Goal: Task Accomplishment & Management: Complete application form

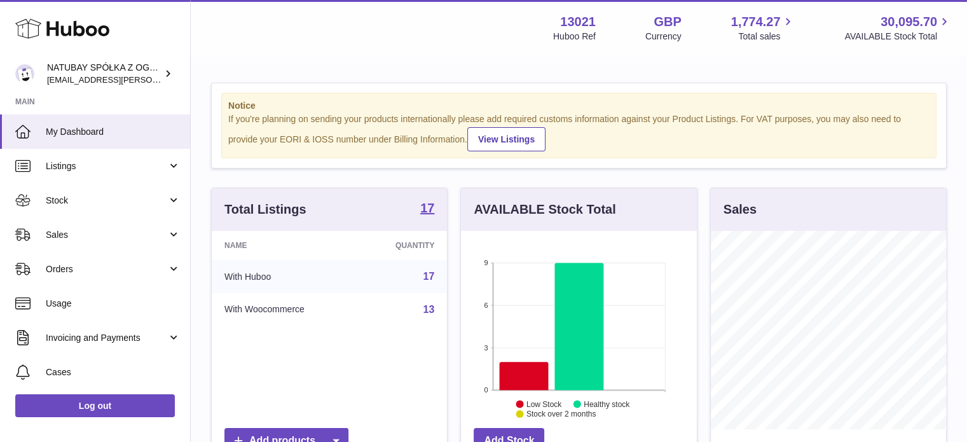
scroll to position [198, 236]
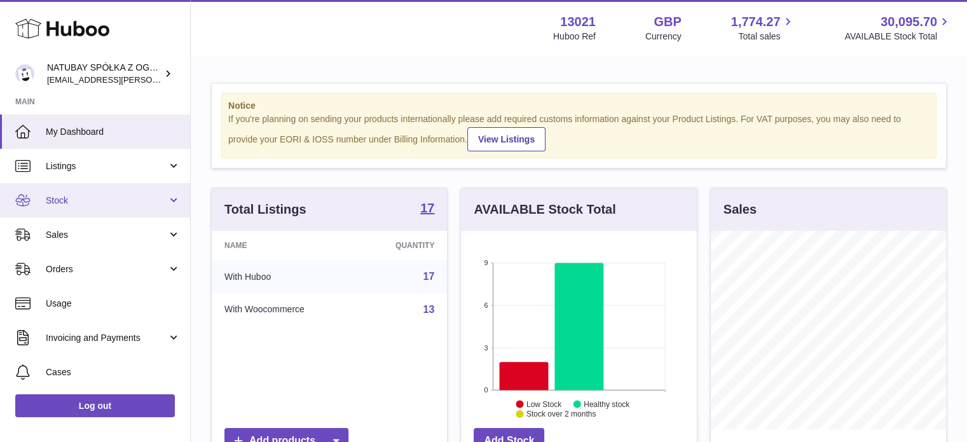
click at [90, 195] on span "Stock" at bounding box center [106, 201] width 121 height 12
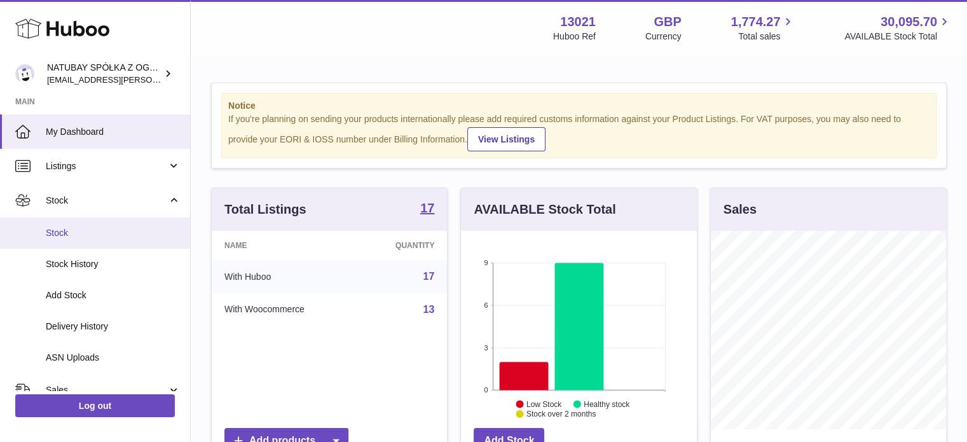
click at [97, 229] on span "Stock" at bounding box center [113, 233] width 135 height 12
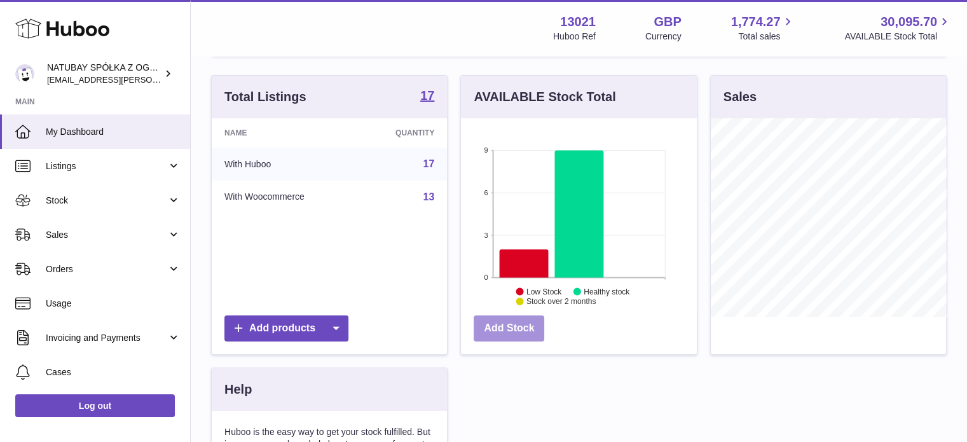
scroll to position [191, 0]
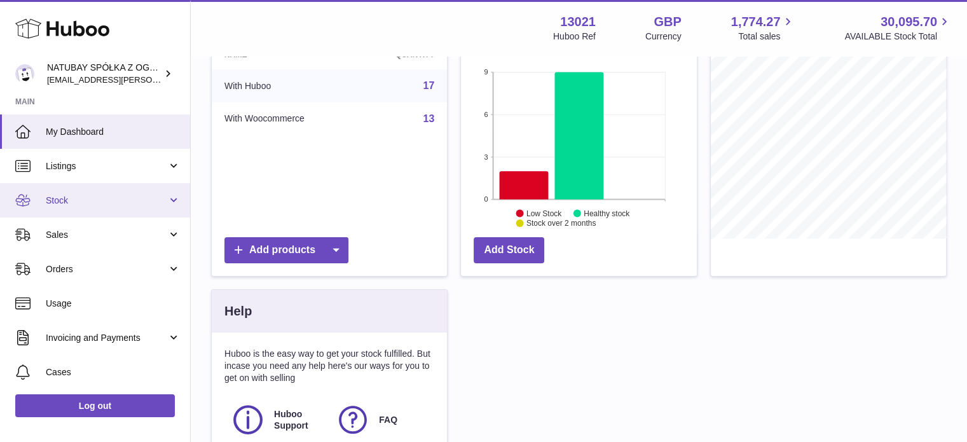
click at [102, 195] on span "Stock" at bounding box center [106, 201] width 121 height 12
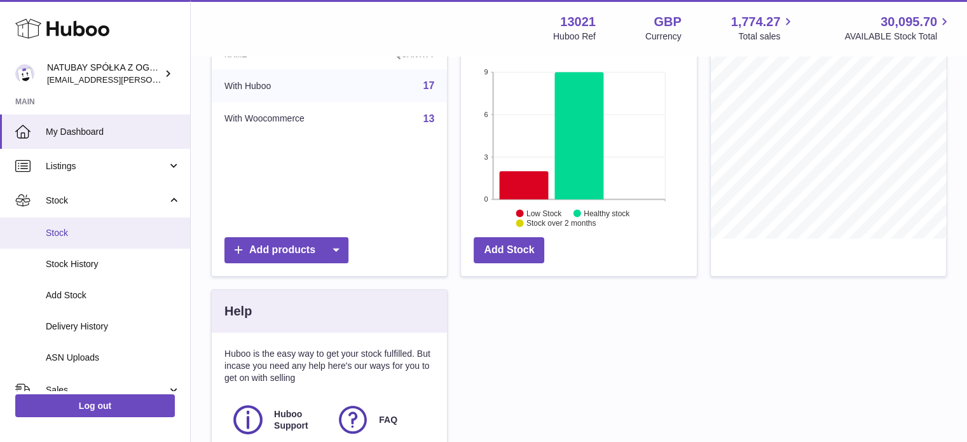
click at [102, 234] on span "Stock" at bounding box center [113, 233] width 135 height 12
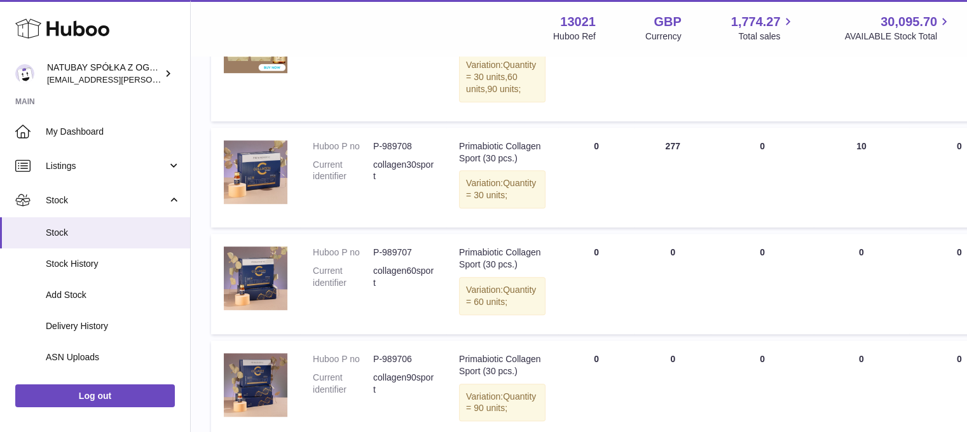
scroll to position [1134, 0]
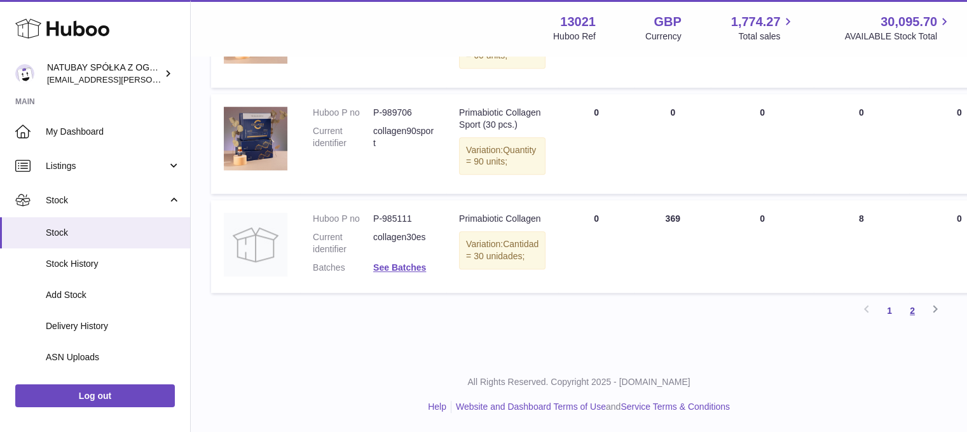
click at [919, 319] on link "2" at bounding box center [912, 310] width 23 height 23
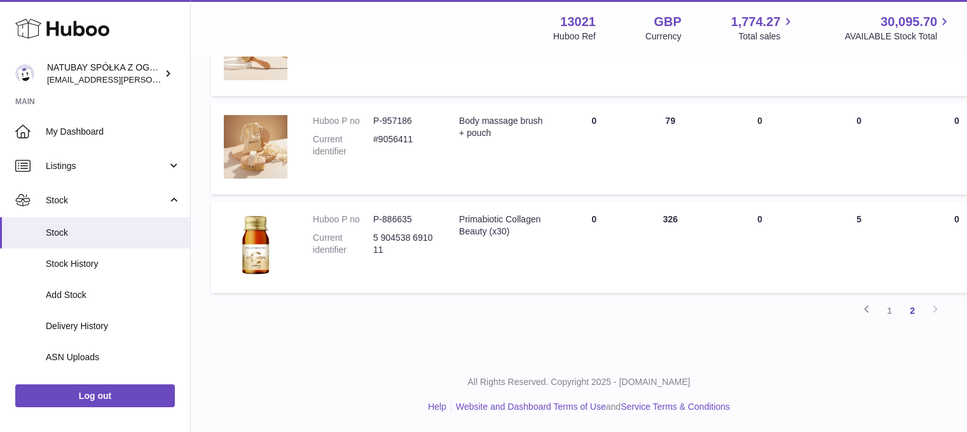
scroll to position [612, 0]
drag, startPoint x: 641, startPoint y: 218, endPoint x: 669, endPoint y: 218, distance: 28.0
click at [669, 218] on td "ON HAND Total 326" at bounding box center [670, 247] width 76 height 92
click at [671, 219] on td "ON HAND Total 326" at bounding box center [670, 247] width 76 height 92
drag, startPoint x: 660, startPoint y: 219, endPoint x: 633, endPoint y: 221, distance: 27.4
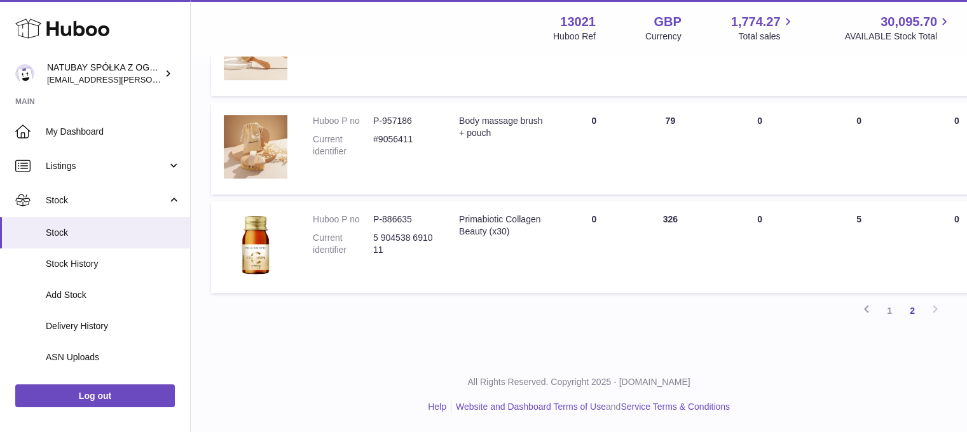
click at [637, 221] on td "ON HAND Total 326" at bounding box center [670, 247] width 76 height 92
click at [582, 245] on td "DUE IN Total 0" at bounding box center [594, 247] width 76 height 92
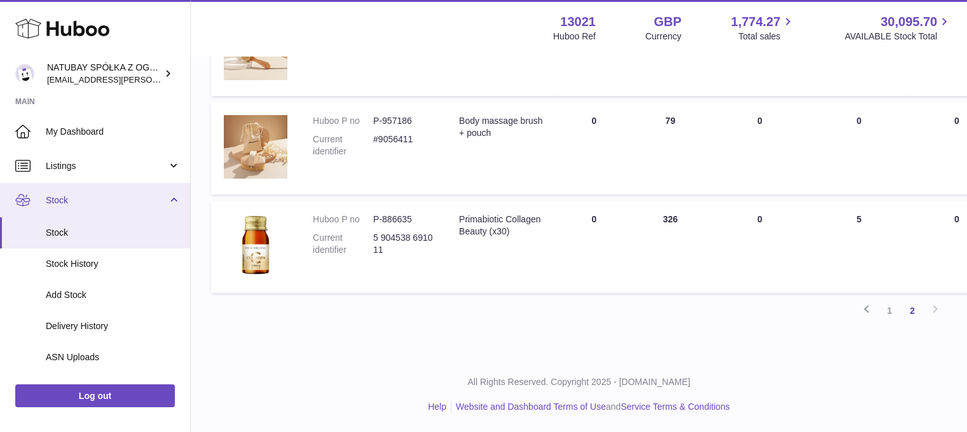
click at [131, 204] on span "Stock" at bounding box center [106, 201] width 121 height 12
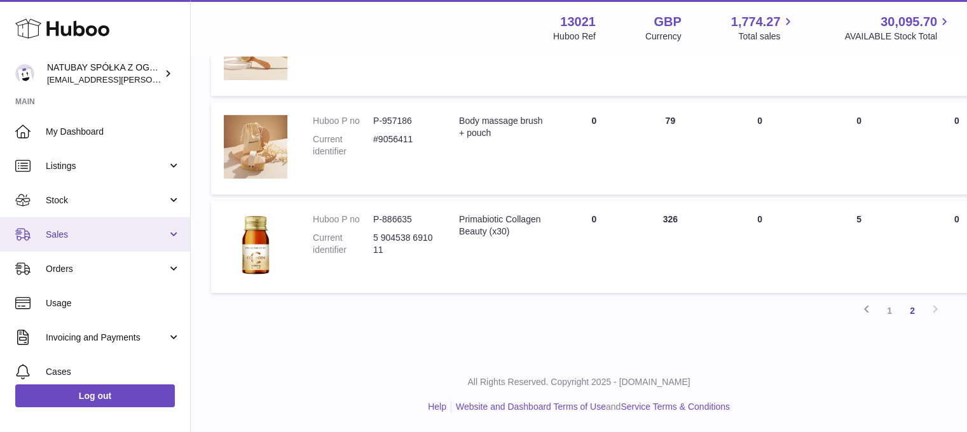
click at [116, 229] on span "Sales" at bounding box center [106, 235] width 121 height 12
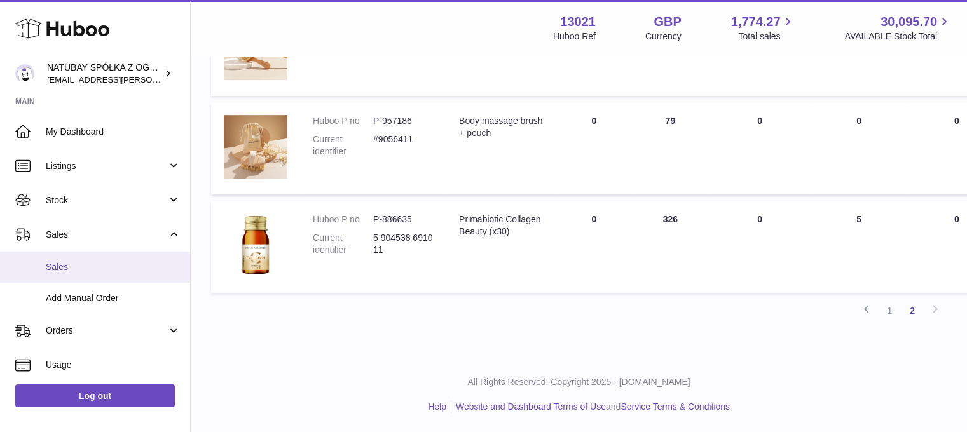
click at [109, 254] on link "Sales" at bounding box center [95, 267] width 190 height 31
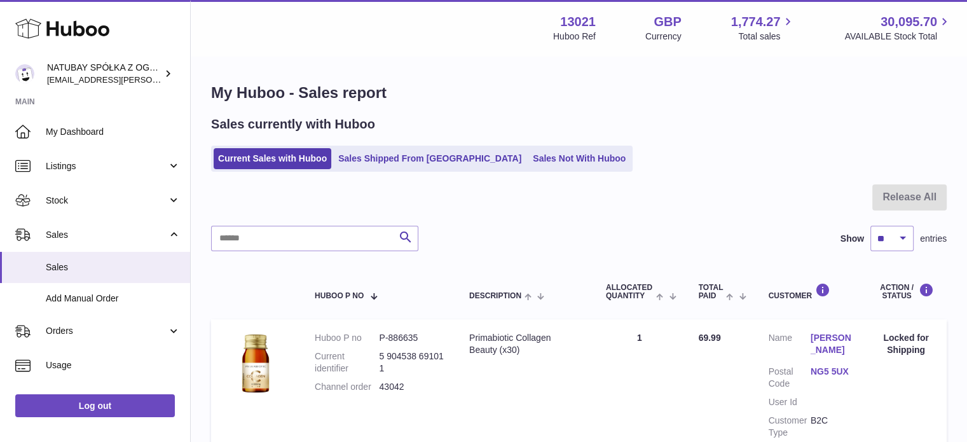
click at [526, 143] on div "Sales currently with Huboo Current Sales with Huboo Sales Shipped From Huboo Sa…" at bounding box center [578, 144] width 735 height 56
click at [528, 149] on link "Sales Not With Huboo" at bounding box center [579, 158] width 102 height 21
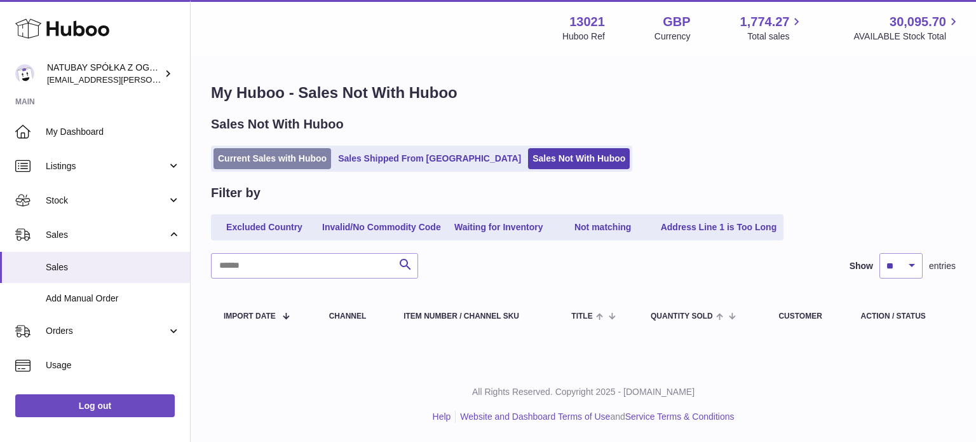
click at [294, 162] on link "Current Sales with Huboo" at bounding box center [273, 158] width 118 height 21
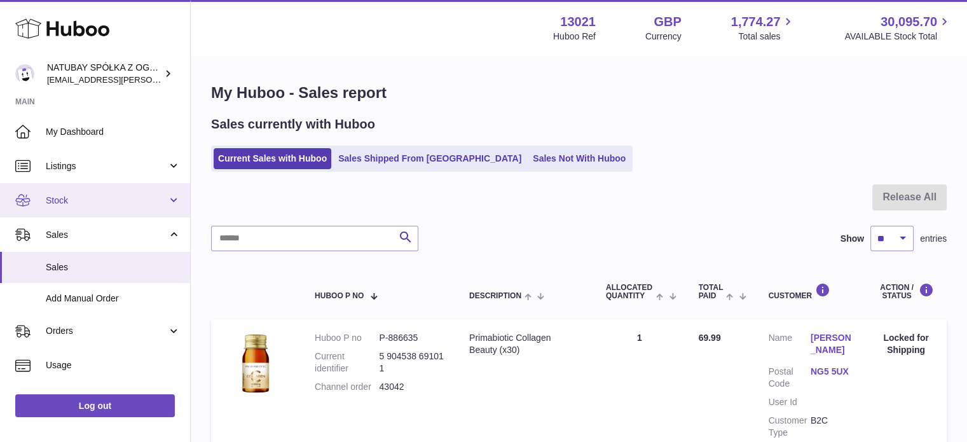
click at [118, 203] on span "Stock" at bounding box center [106, 201] width 121 height 12
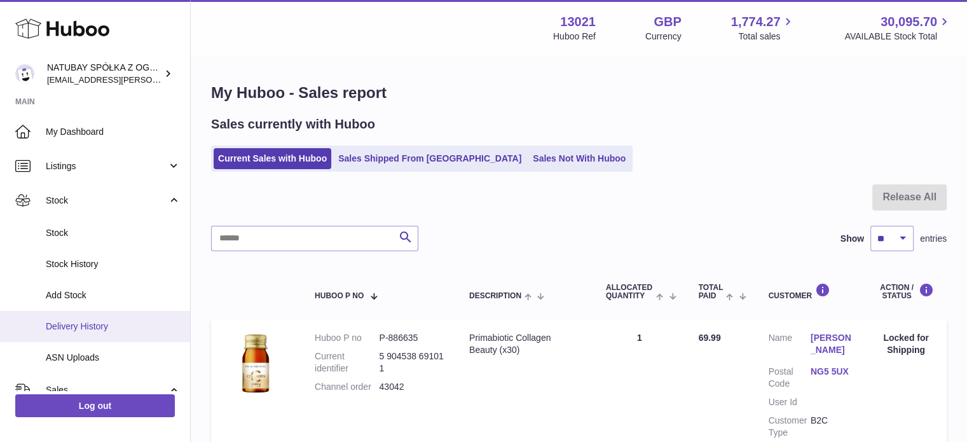
click at [109, 327] on span "Delivery History" at bounding box center [113, 326] width 135 height 12
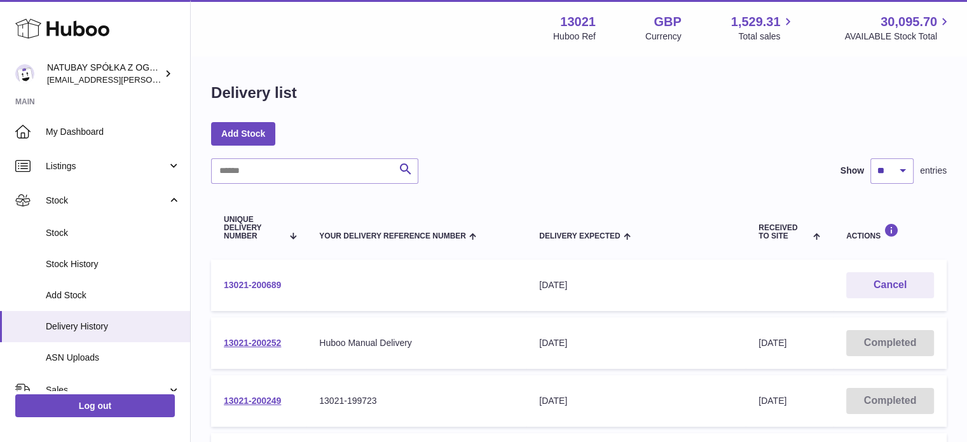
click at [247, 282] on link "13021-200689" at bounding box center [252, 285] width 57 height 10
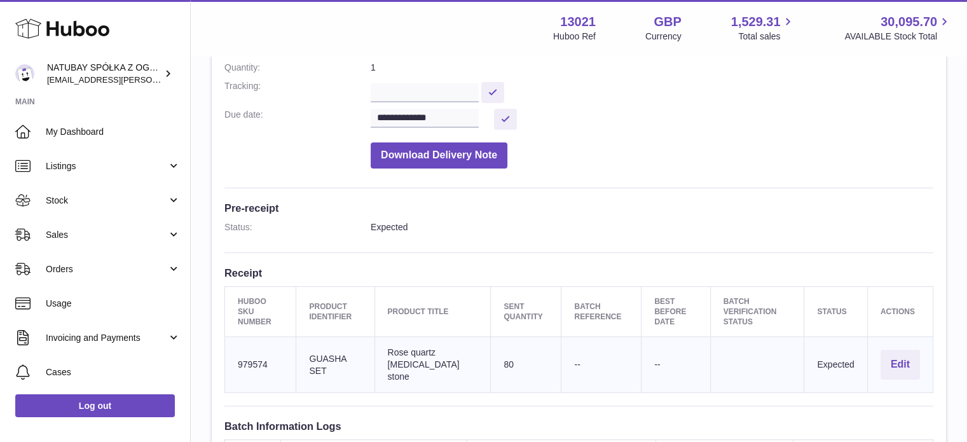
scroll to position [191, 0]
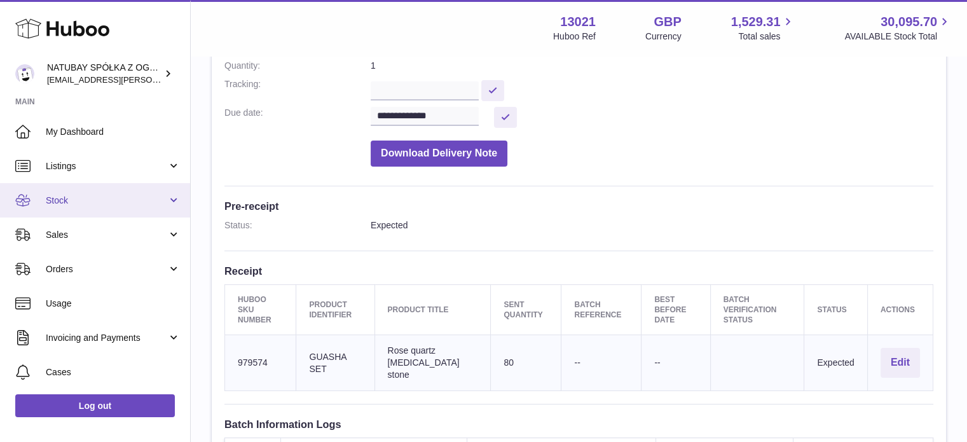
click at [85, 215] on link "Stock" at bounding box center [95, 200] width 190 height 34
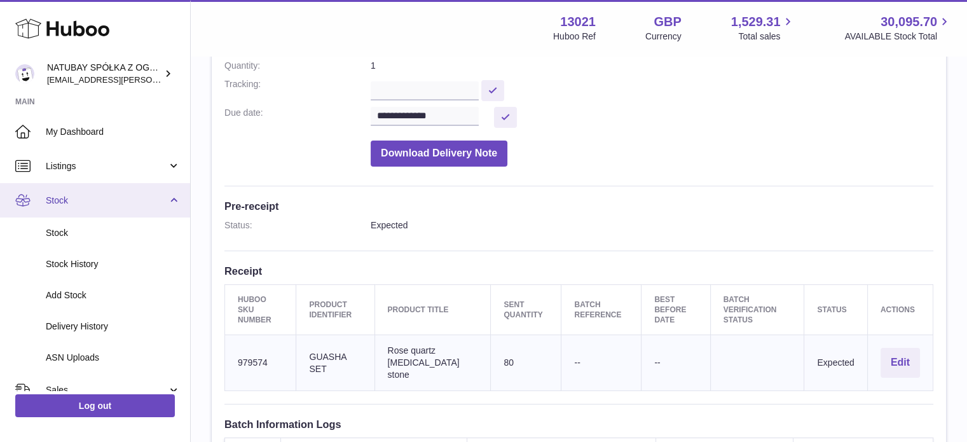
click at [86, 211] on link "Stock" at bounding box center [95, 200] width 190 height 34
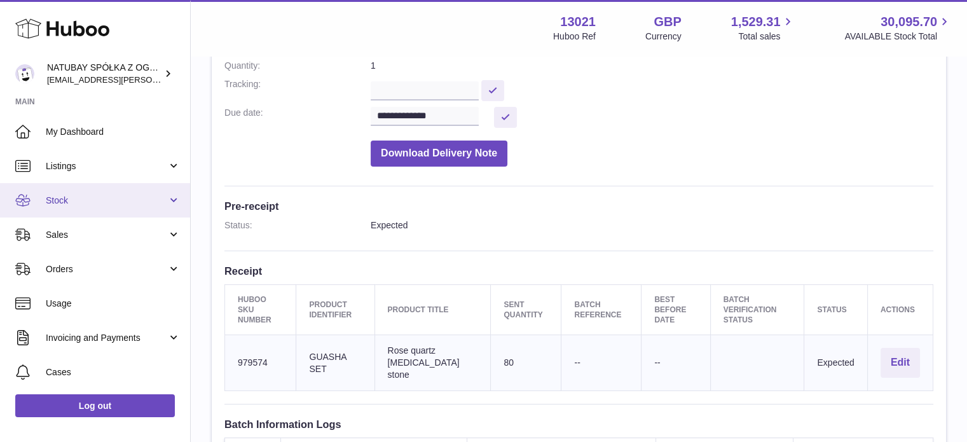
click at [86, 207] on link "Stock" at bounding box center [95, 200] width 190 height 34
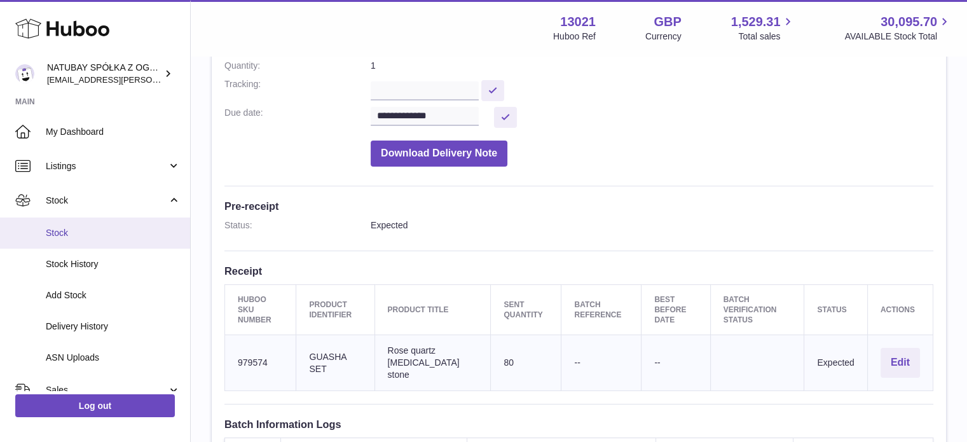
click at [85, 233] on span "Stock" at bounding box center [113, 233] width 135 height 12
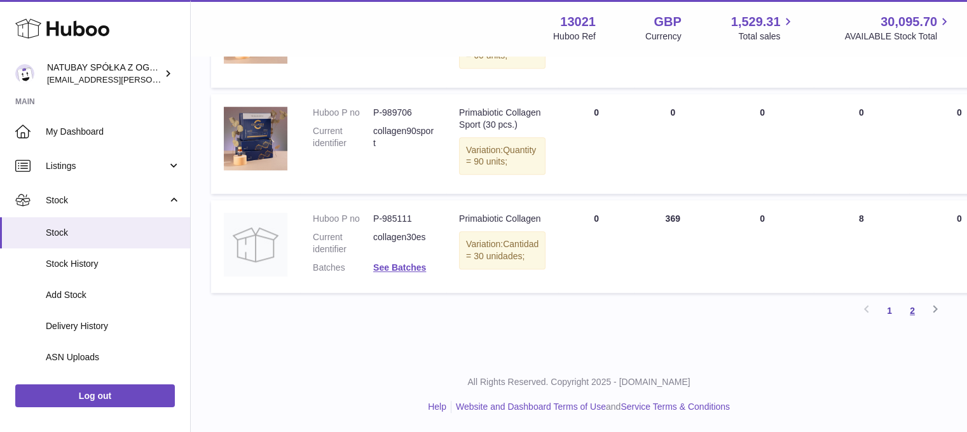
click at [906, 322] on link "2" at bounding box center [912, 310] width 23 height 23
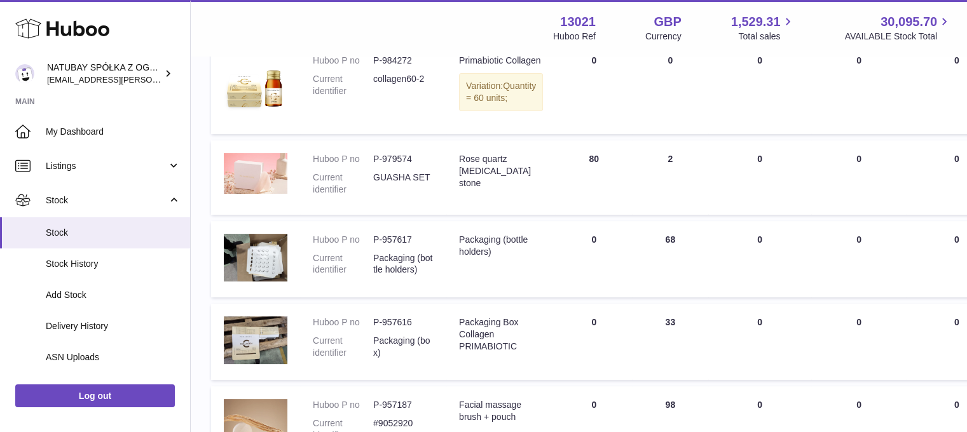
scroll to position [184, 0]
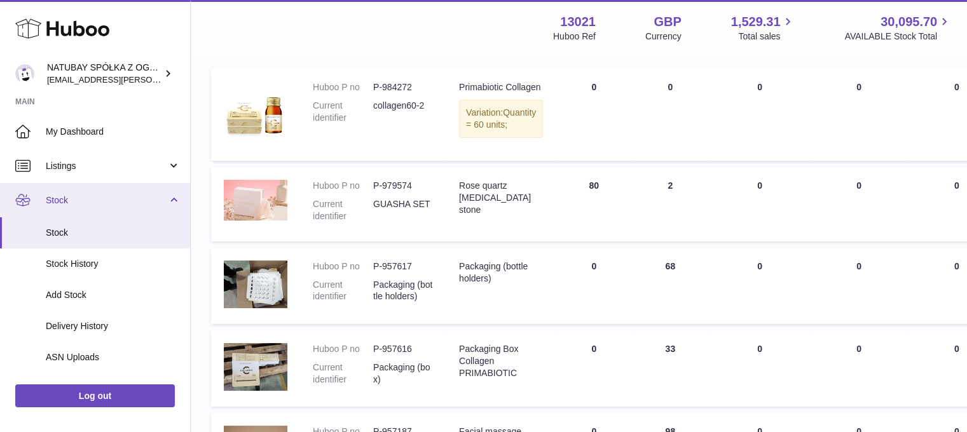
click at [83, 207] on link "Stock" at bounding box center [95, 200] width 190 height 34
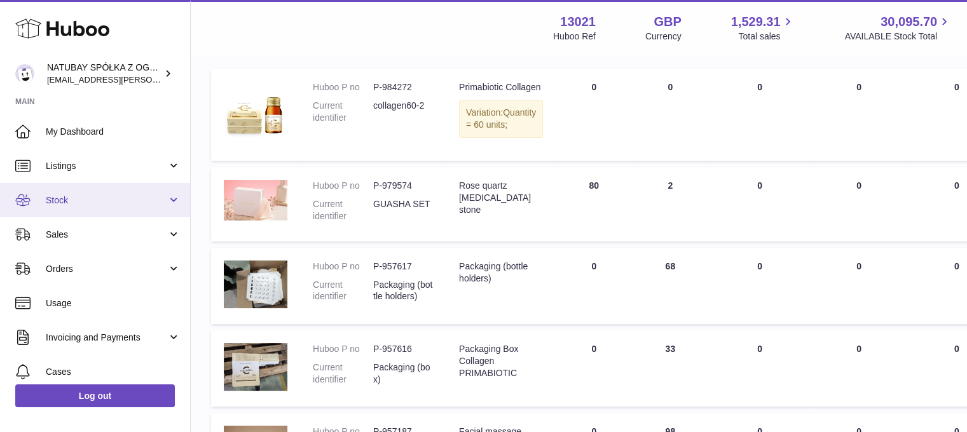
click at [83, 207] on link "Stock" at bounding box center [95, 200] width 190 height 34
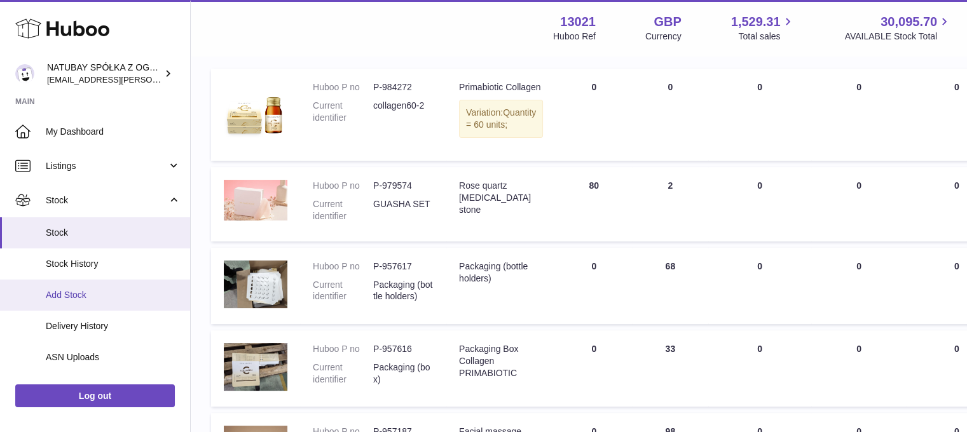
click at [86, 292] on span "Add Stock" at bounding box center [113, 295] width 135 height 12
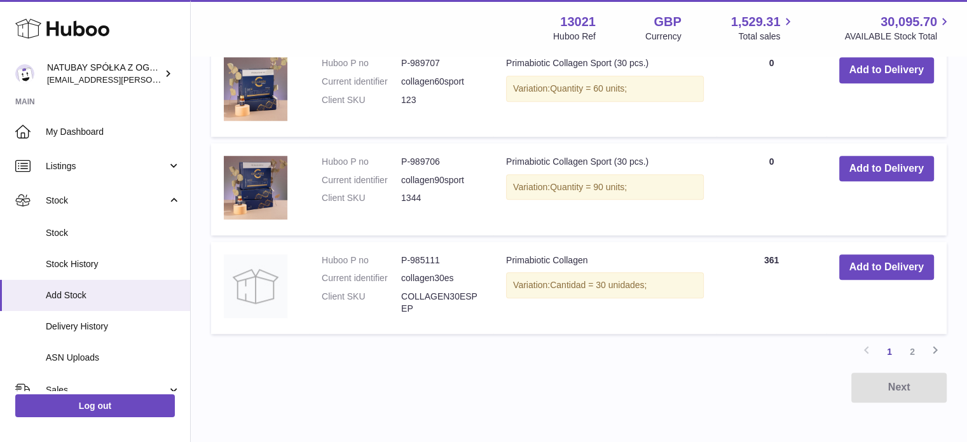
scroll to position [1081, 0]
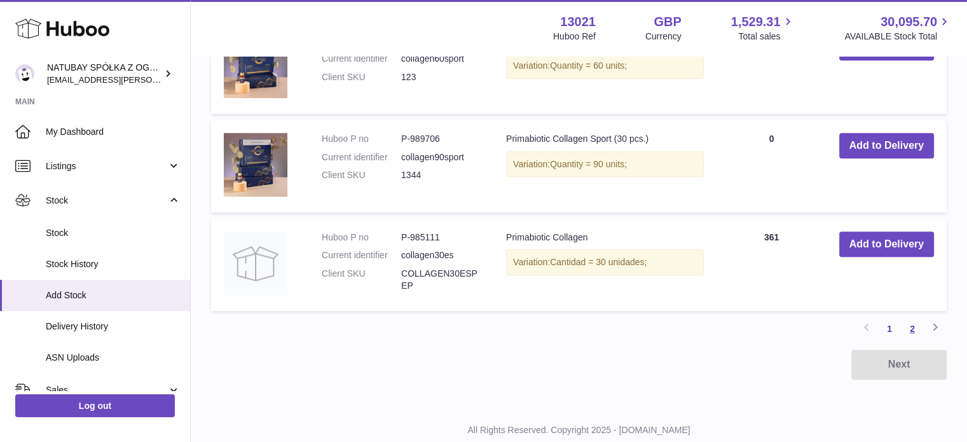
click at [909, 338] on link "2" at bounding box center [912, 328] width 23 height 23
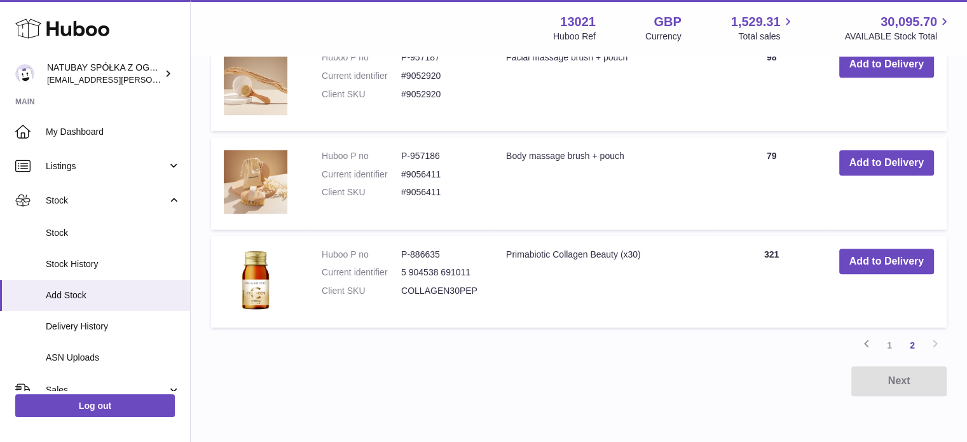
scroll to position [756, 0]
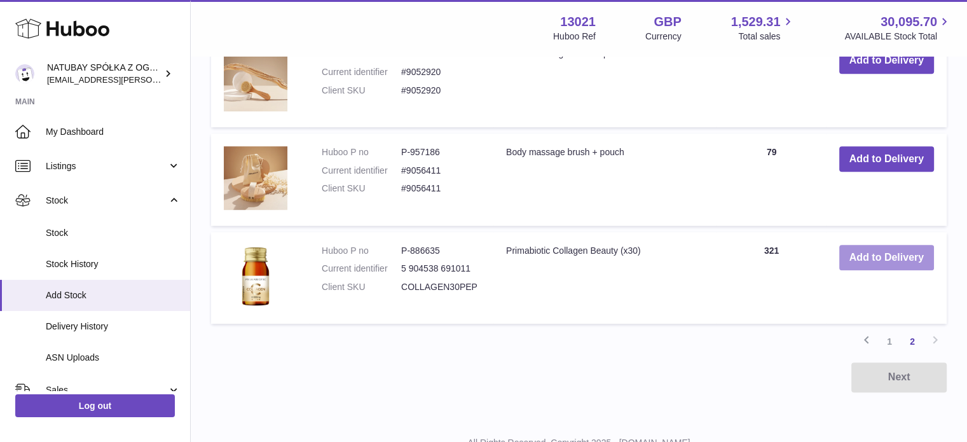
click at [875, 259] on button "Add to Delivery" at bounding box center [886, 258] width 95 height 26
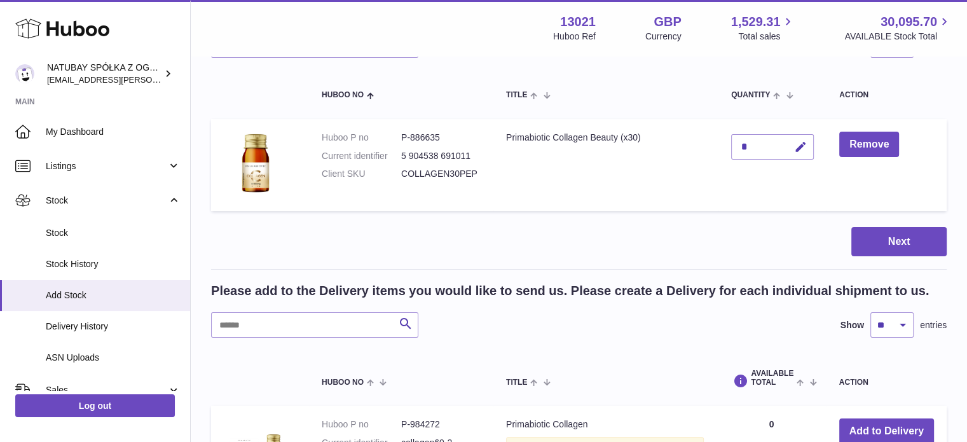
scroll to position [114, 0]
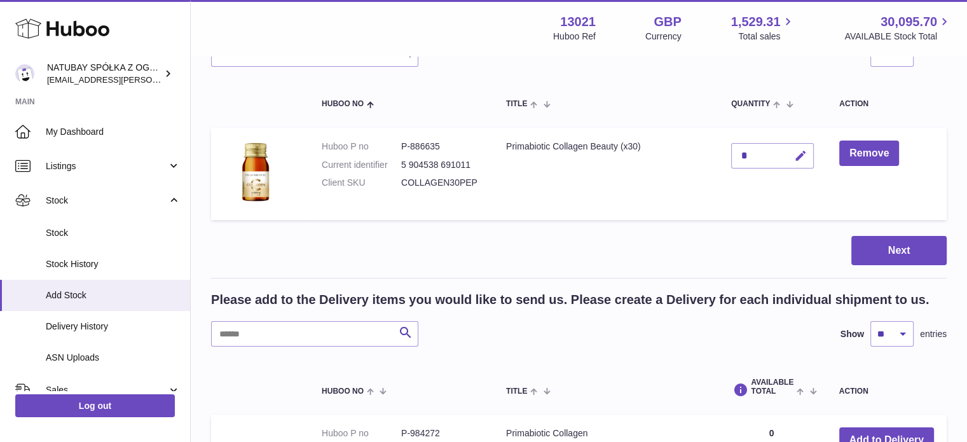
click at [796, 157] on icon "button" at bounding box center [800, 155] width 13 height 13
drag, startPoint x: 758, startPoint y: 153, endPoint x: 720, endPoint y: 149, distance: 37.7
click at [720, 149] on td "*" at bounding box center [772, 174] width 108 height 92
click at [753, 155] on input "*" at bounding box center [772, 155] width 83 height 25
click at [753, 154] on input "*" at bounding box center [772, 155] width 83 height 25
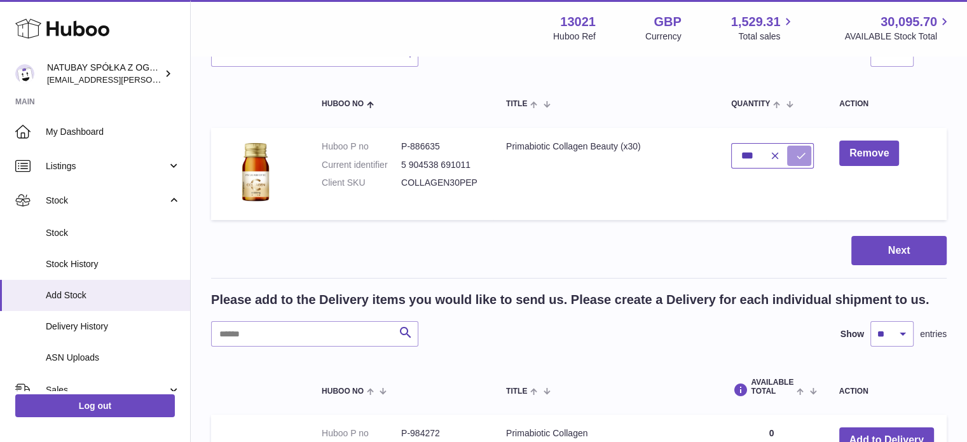
type input "***"
click at [790, 149] on button "submit" at bounding box center [799, 156] width 24 height 20
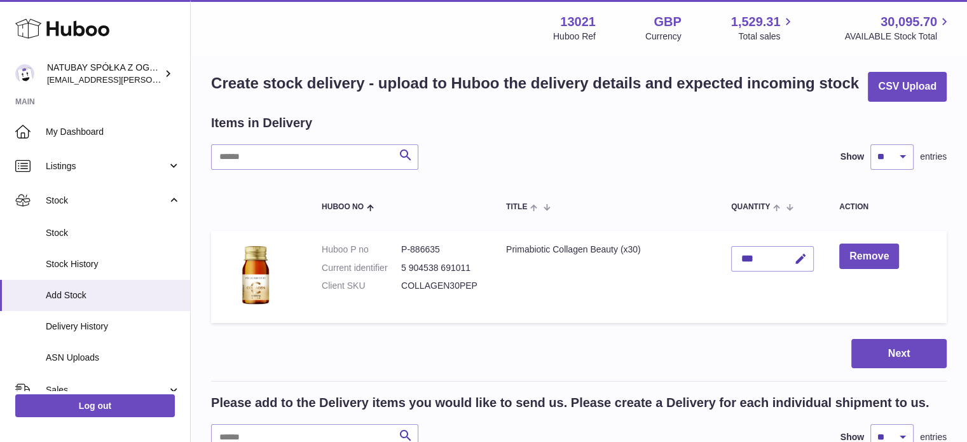
scroll to position [0, 0]
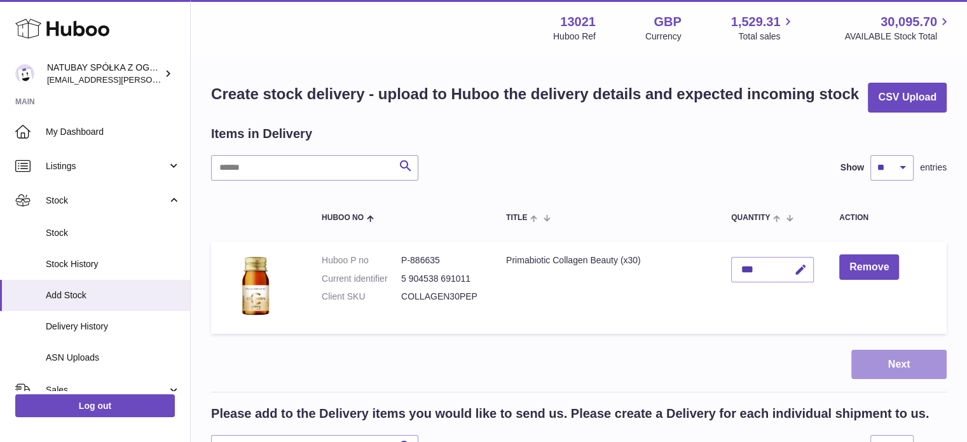
click at [892, 355] on button "Next" at bounding box center [898, 365] width 95 height 30
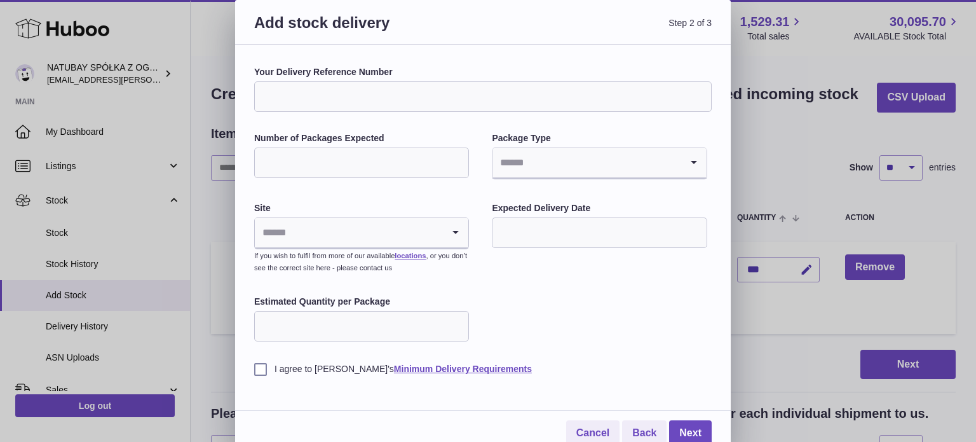
click at [364, 151] on input "Number of Packages Expected" at bounding box center [361, 162] width 215 height 31
type input "*"
click at [516, 154] on input "Search for option" at bounding box center [587, 162] width 188 height 29
click at [543, 220] on li "Pallets" at bounding box center [599, 222] width 212 height 25
click at [355, 237] on input "Search for option" at bounding box center [349, 232] width 188 height 29
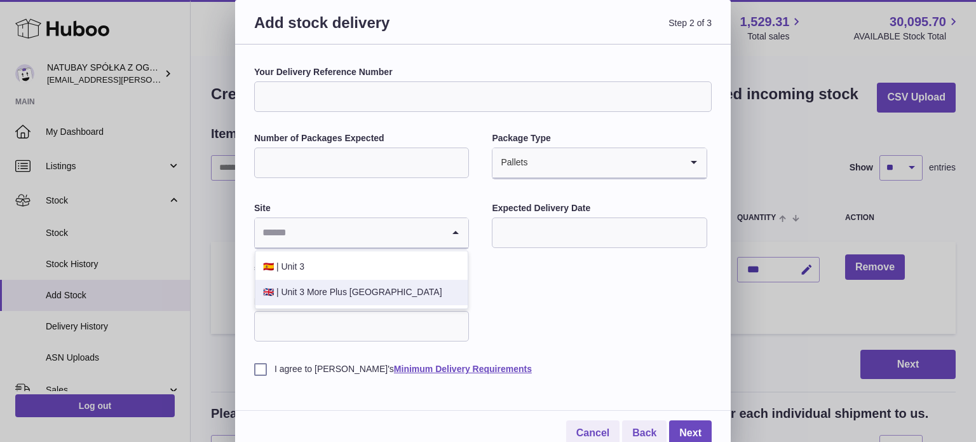
click at [360, 282] on li "🇬🇧 | Unit 3 More Plus Central Park" at bounding box center [362, 292] width 212 height 25
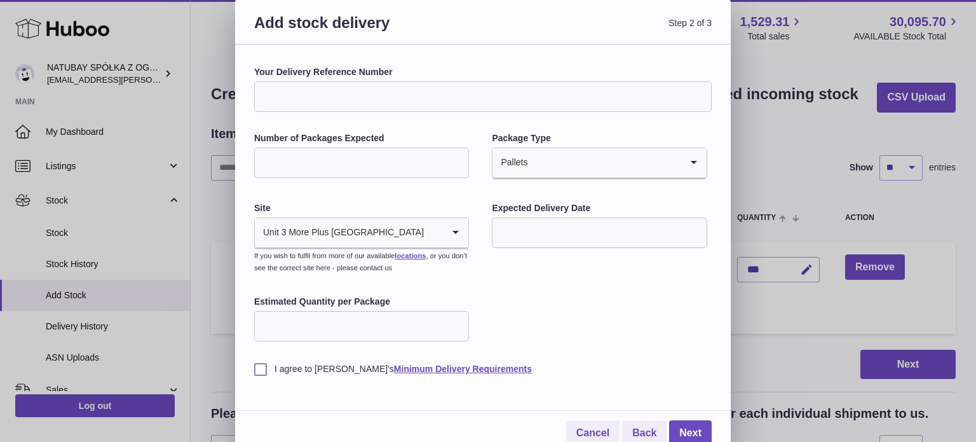
click at [588, 228] on input "text" at bounding box center [599, 232] width 215 height 31
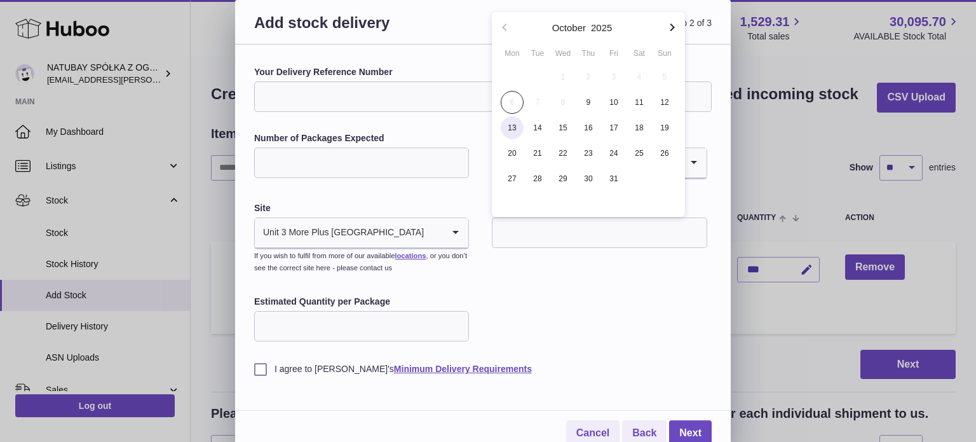
click at [517, 125] on span "13" at bounding box center [512, 127] width 23 height 23
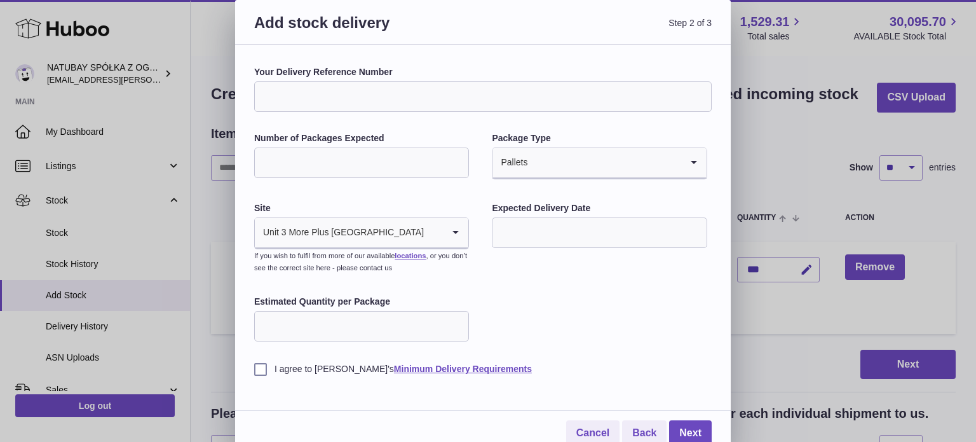
type input "**********"
click at [381, 338] on input "Estimated Quantity per Package" at bounding box center [361, 326] width 215 height 31
type input "***"
click at [260, 369] on label "I agree to Huboo's Minimum Delivery Requirements" at bounding box center [483, 369] width 458 height 12
click at [695, 424] on link "Next" at bounding box center [690, 433] width 43 height 26
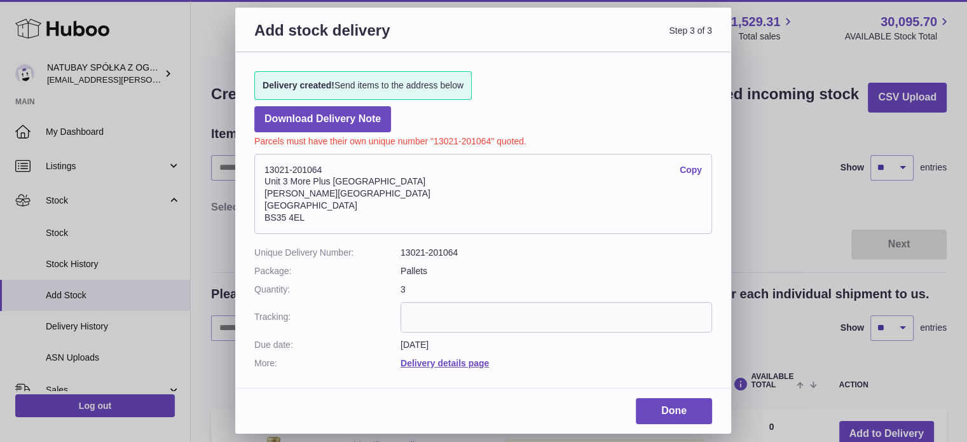
click at [331, 218] on address "13021-201064 Copy Unit 3 More Plus Central Park Hudson Avenue Severn Beach BS35…" at bounding box center [483, 194] width 458 height 80
click at [373, 205] on address "13021-201064 Copy Unit 3 More Plus Central Park Hudson Avenue Severn Beach BS35…" at bounding box center [483, 194] width 458 height 80
drag, startPoint x: 390, startPoint y: 178, endPoint x: 266, endPoint y: 180, distance: 124.6
click at [266, 180] on address "13021-201064 Copy Unit 3 More Plus Central Park Hudson Avenue Severn Beach BS35…" at bounding box center [483, 194] width 458 height 80
copy address "Unit 3 More Plus Central Park"
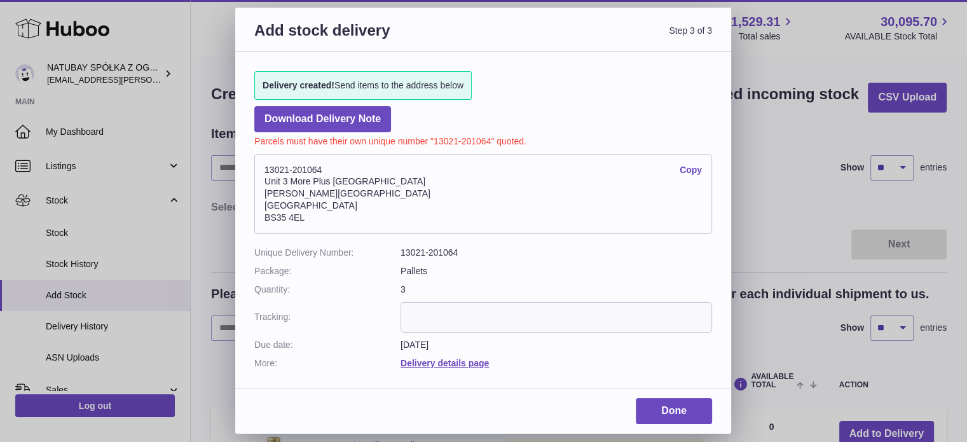
click at [325, 193] on address "13021-201064 Copy Unit 3 More Plus Central Park Hudson Avenue Severn Beach BS35…" at bounding box center [483, 194] width 458 height 80
drag, startPoint x: 331, startPoint y: 196, endPoint x: 263, endPoint y: 189, distance: 68.4
click at [263, 189] on address "13021-201064 Copy Unit 3 More Plus Central Park Hudson Avenue Severn Beach BS35…" at bounding box center [483, 194] width 458 height 80
copy address "Hudson Avenue"
drag, startPoint x: 345, startPoint y: 207, endPoint x: 335, endPoint y: 209, distance: 10.3
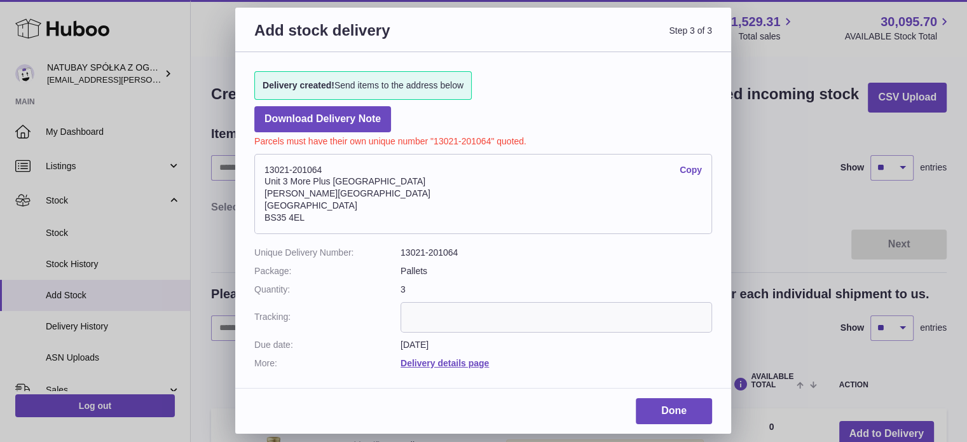
click at [345, 207] on address "13021-201064 Copy Unit 3 More Plus Central Park Hudson Avenue Severn Beach BS35…" at bounding box center [483, 194] width 458 height 80
drag, startPoint x: 325, startPoint y: 205, endPoint x: 266, endPoint y: 205, distance: 58.5
click at [266, 205] on address "13021-201064 Copy Unit 3 More Plus Central Park Hudson Avenue Severn Beach BS35…" at bounding box center [483, 194] width 458 height 80
copy address "Severn Beach"
drag, startPoint x: 323, startPoint y: 217, endPoint x: 315, endPoint y: 219, distance: 8.0
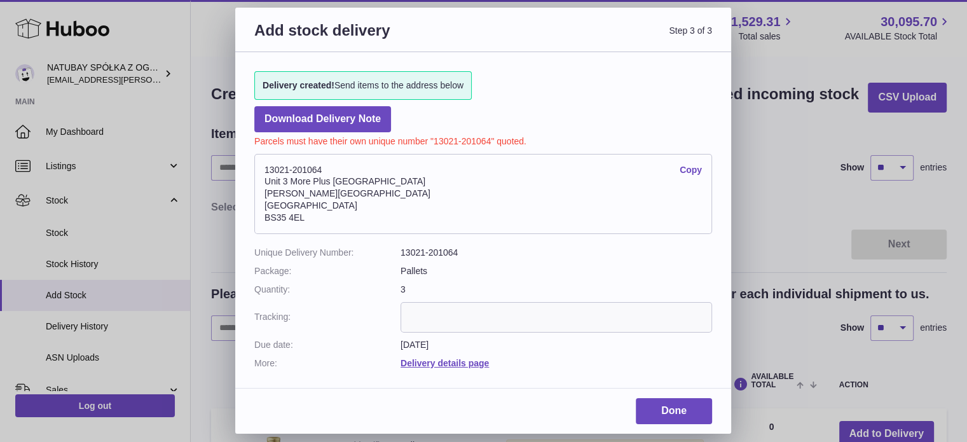
click at [323, 217] on address "13021-201064 Copy Unit 3 More Plus Central Park Hudson Avenue Severn Beach BS35…" at bounding box center [483, 194] width 458 height 80
drag, startPoint x: 313, startPoint y: 219, endPoint x: 259, endPoint y: 219, distance: 54.7
click at [259, 219] on address "13021-201064 Copy Unit 3 More Plus Central Park Hudson Avenue Severn Beach BS35…" at bounding box center [483, 194] width 458 height 80
copy address "BS35 4EL"
drag, startPoint x: 401, startPoint y: 181, endPoint x: 339, endPoint y: 170, distance: 63.1
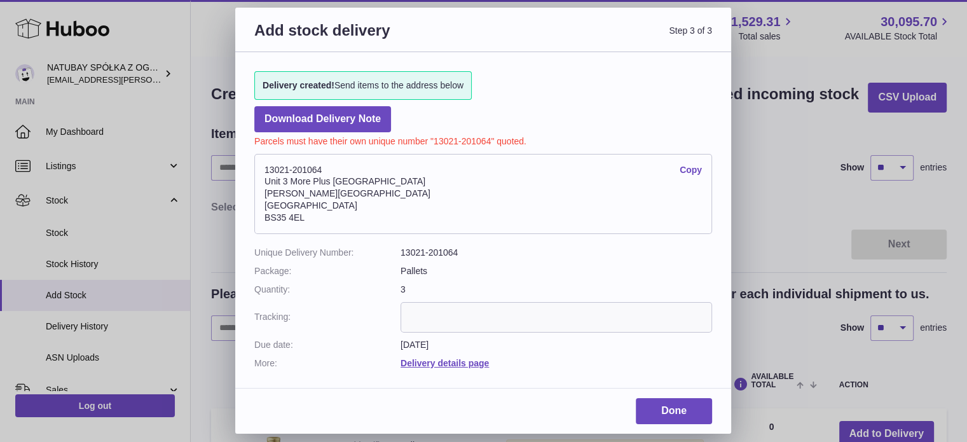
click at [395, 179] on address "13021-201064 Copy Unit 3 More Plus Central Park Hudson Avenue Severn Beach BS35…" at bounding box center [483, 194] width 458 height 80
drag, startPoint x: 303, startPoint y: 169, endPoint x: 264, endPoint y: 169, distance: 38.1
click at [264, 169] on address "13021-201064 Copy Unit 3 More Plus Central Park Hudson Avenue Severn Beach BS35…" at bounding box center [483, 194] width 458 height 80
copy address "13021-201064"
click at [659, 418] on link "Done" at bounding box center [674, 411] width 76 height 26
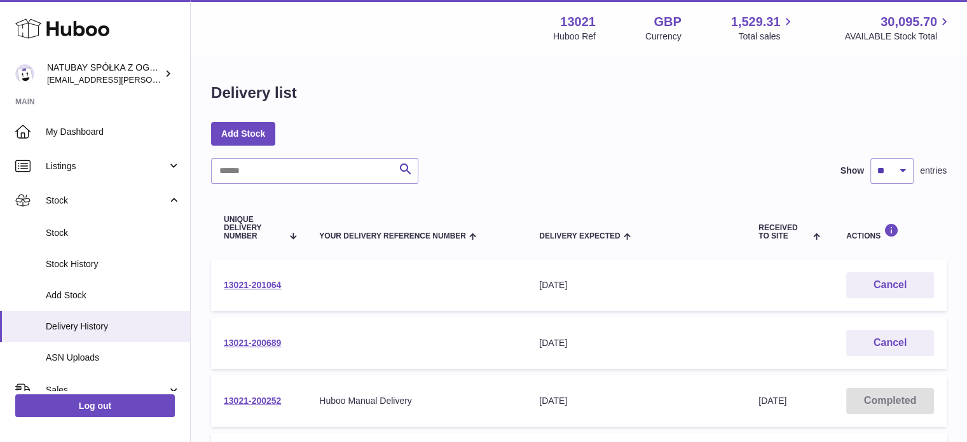
click at [567, 138] on div "Add Stock" at bounding box center [578, 133] width 735 height 23
click at [250, 284] on link "13021-201064" at bounding box center [252, 285] width 57 height 10
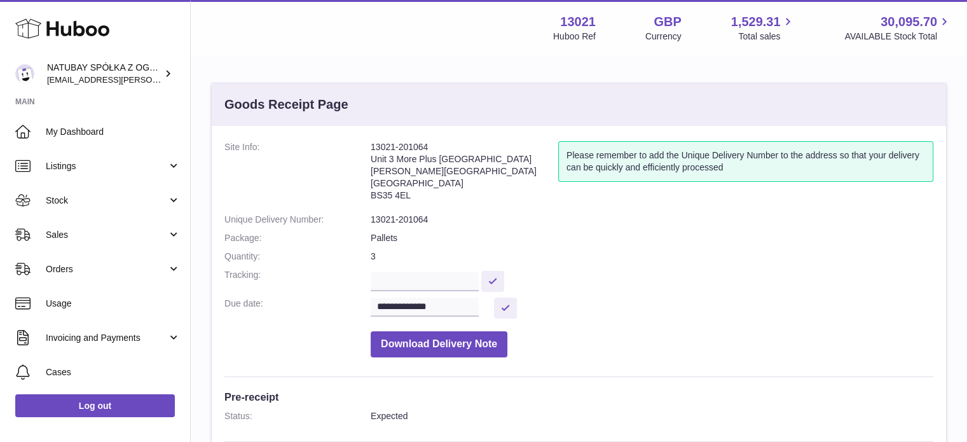
drag, startPoint x: 371, startPoint y: 157, endPoint x: 434, endPoint y: 190, distance: 70.5
click at [434, 190] on address "13021-201064 Unit 3 More Plus [GEOGRAPHIC_DATA][PERSON_NAME][STREET_ADDRESS]" at bounding box center [465, 174] width 188 height 66
copy address "Unit 3 More Plus [GEOGRAPHIC_DATA][PERSON_NAME][STREET_ADDRESS]"
click at [430, 186] on address "13021-201064 Unit 3 More Plus [GEOGRAPHIC_DATA][PERSON_NAME][STREET_ADDRESS]" at bounding box center [465, 174] width 188 height 66
drag, startPoint x: 414, startPoint y: 196, endPoint x: 373, endPoint y: 162, distance: 53.3
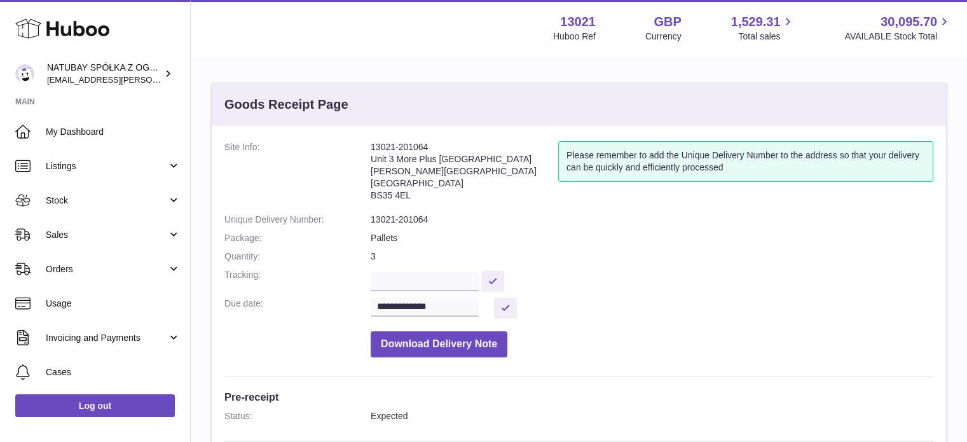
click at [373, 162] on address "13021-201064 Unit 3 More Plus Central Park Hudson Avenue Severn Beach BS35 4EL" at bounding box center [465, 174] width 188 height 66
copy address "Unit 3 More Plus Central Park Hudson Avenue Severn Beach BS35 4EL"
click at [620, 288] on dd at bounding box center [652, 280] width 563 height 22
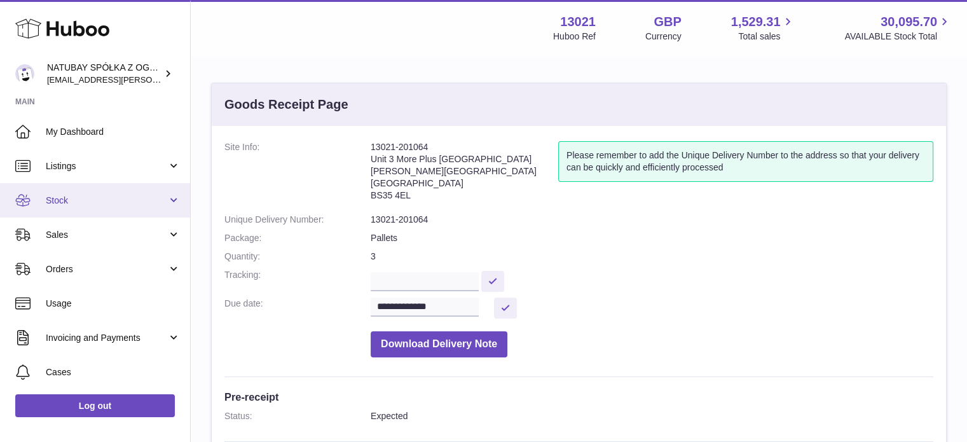
click at [133, 200] on span "Stock" at bounding box center [106, 201] width 121 height 12
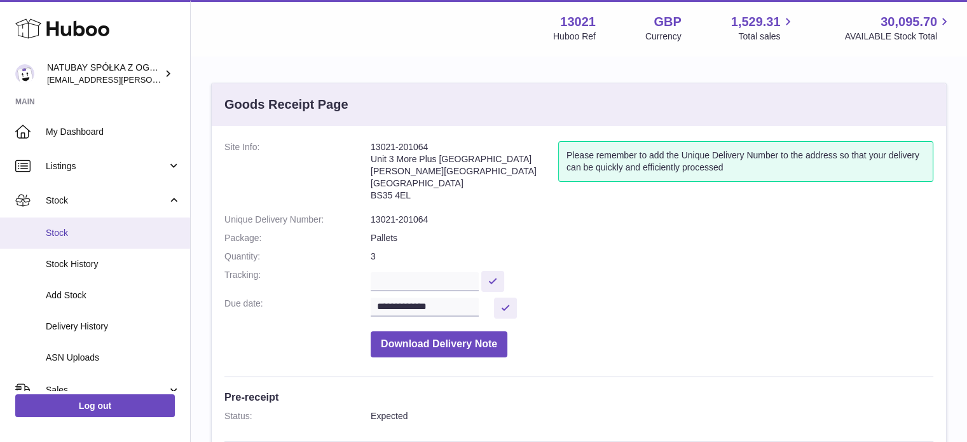
click at [126, 232] on span "Stock" at bounding box center [113, 233] width 135 height 12
